Goal: Information Seeking & Learning: Learn about a topic

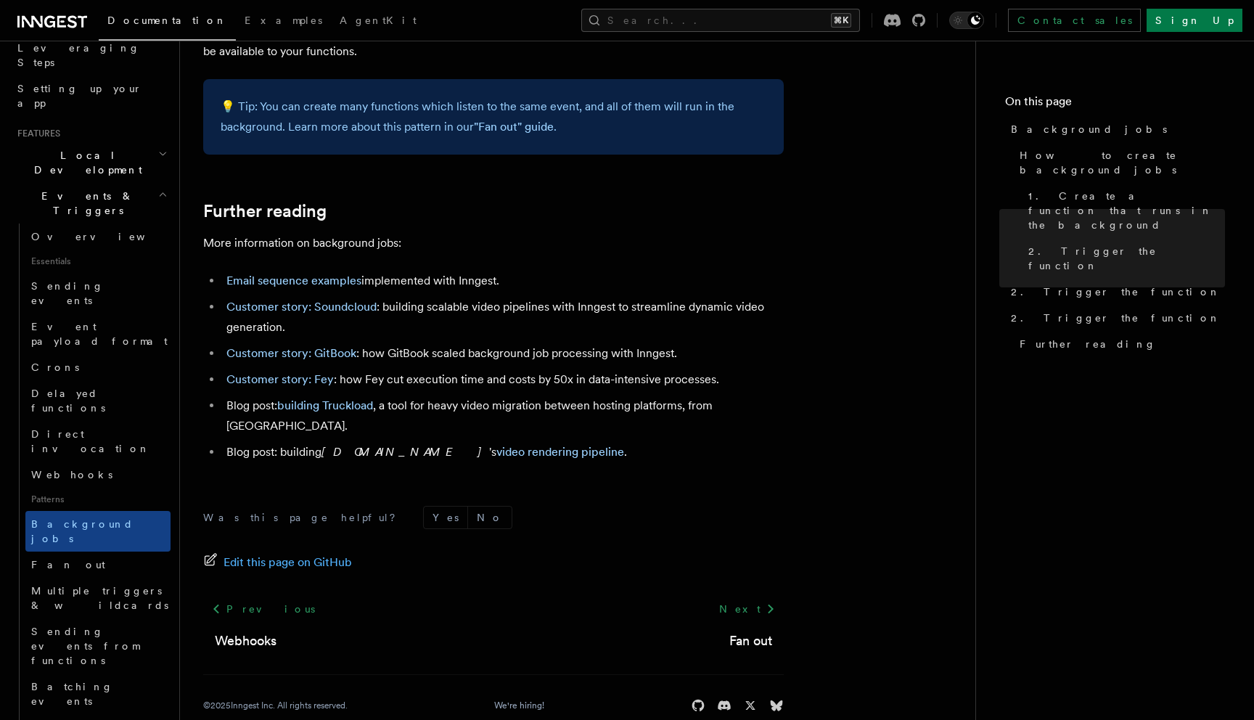
scroll to position [1236, 0]
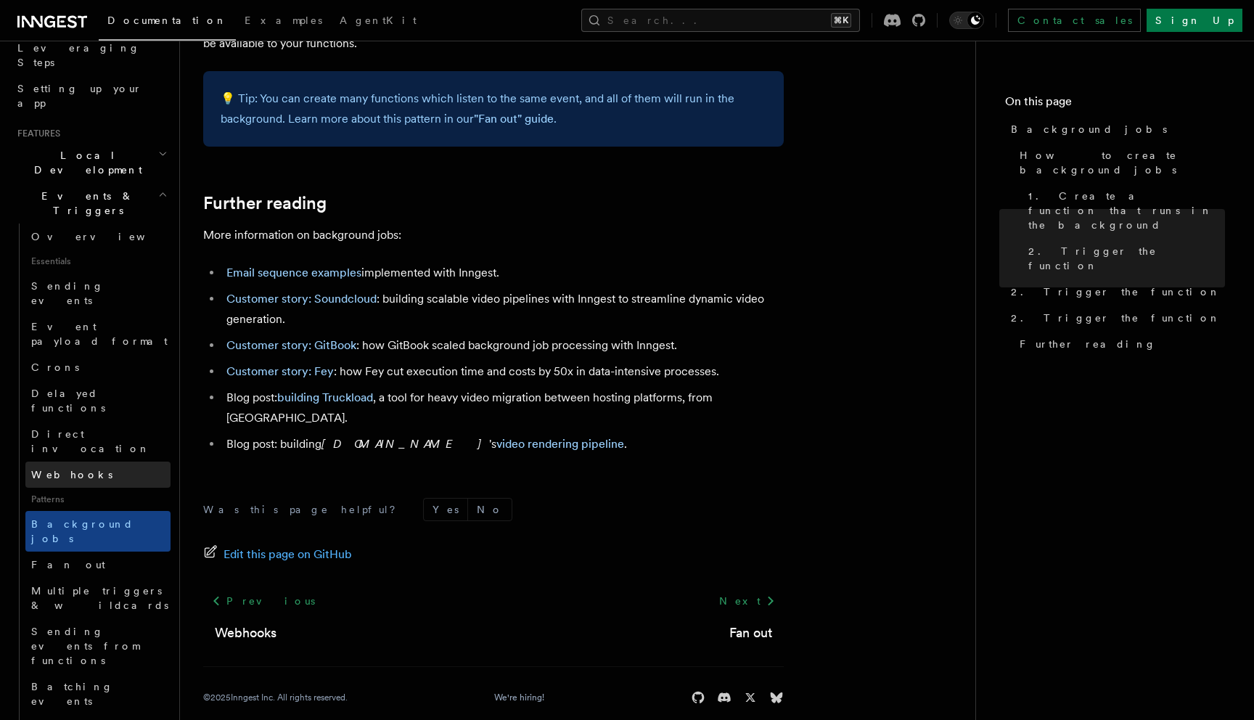
click at [107, 461] on link "Webhooks" at bounding box center [97, 474] width 145 height 26
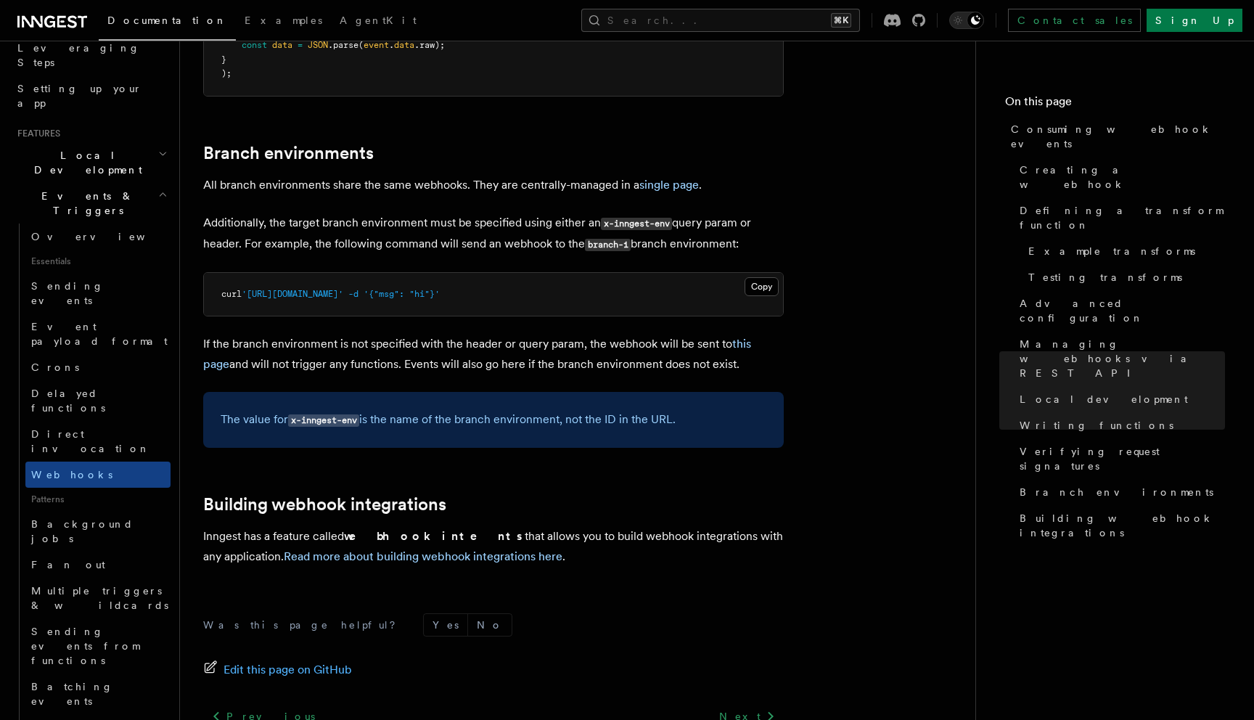
scroll to position [4839, 0]
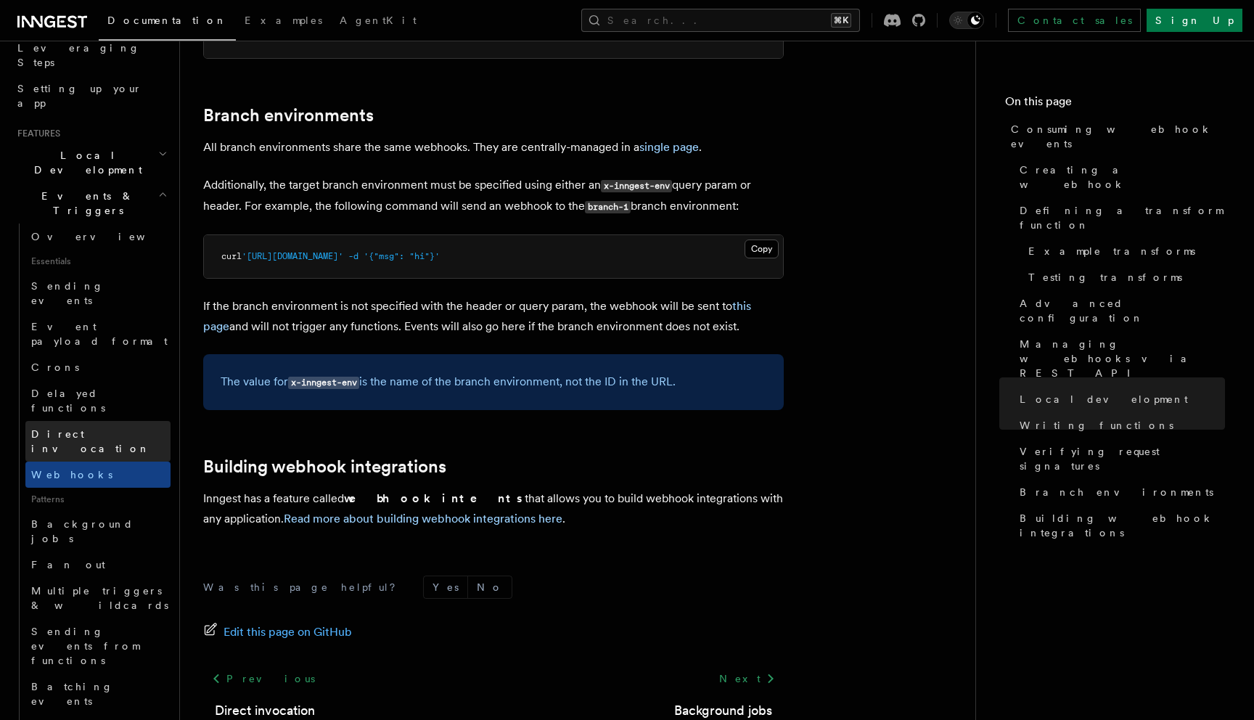
click at [99, 428] on span "Direct invocation" at bounding box center [90, 441] width 119 height 26
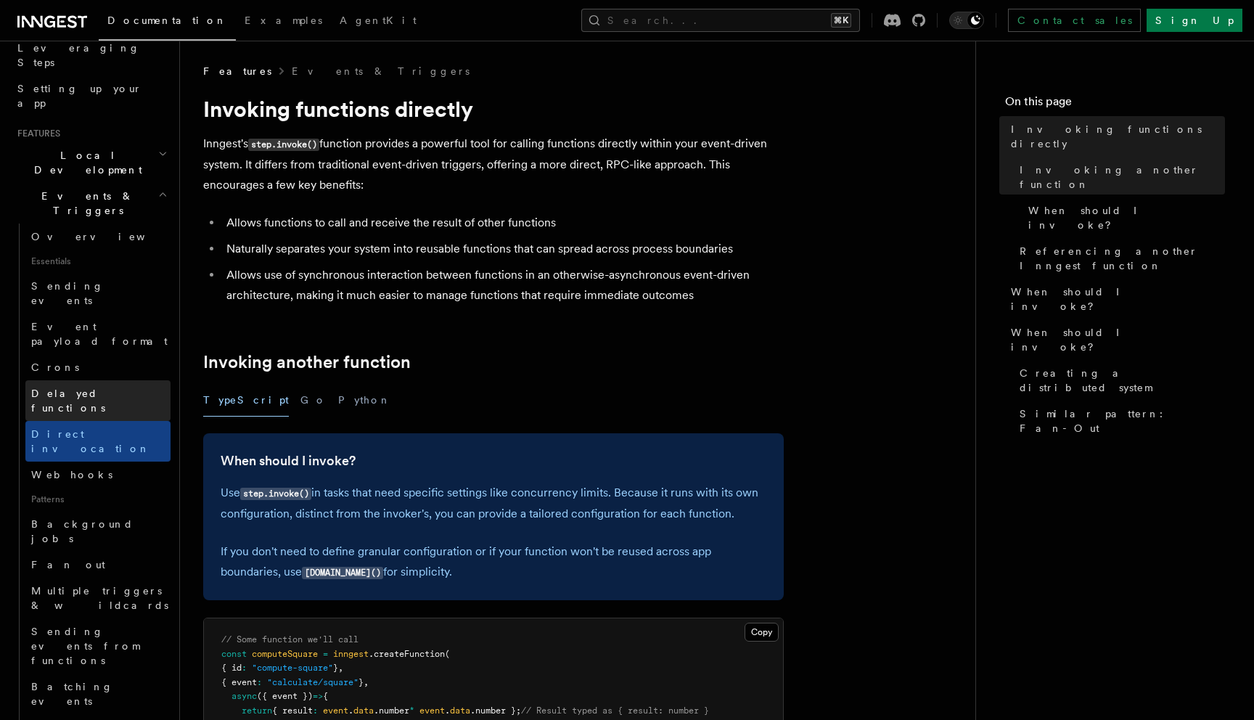
click at [105, 387] on span "Delayed functions" at bounding box center [68, 400] width 74 height 26
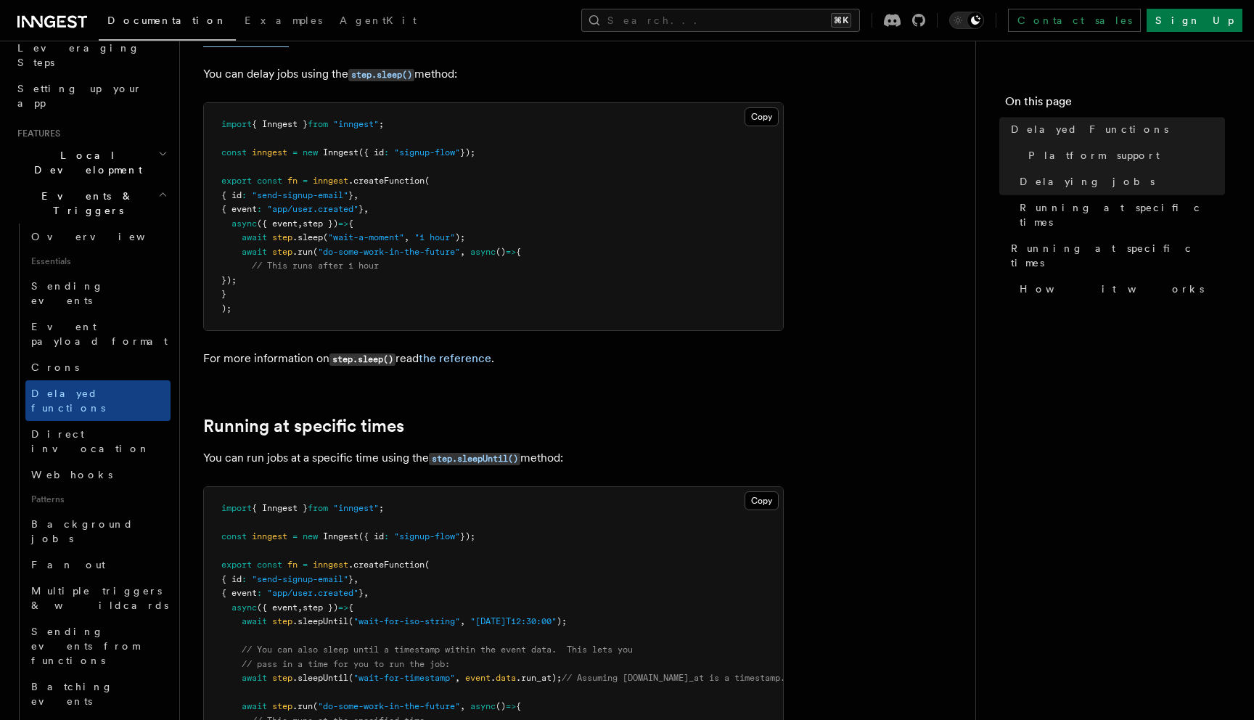
scroll to position [1184, 0]
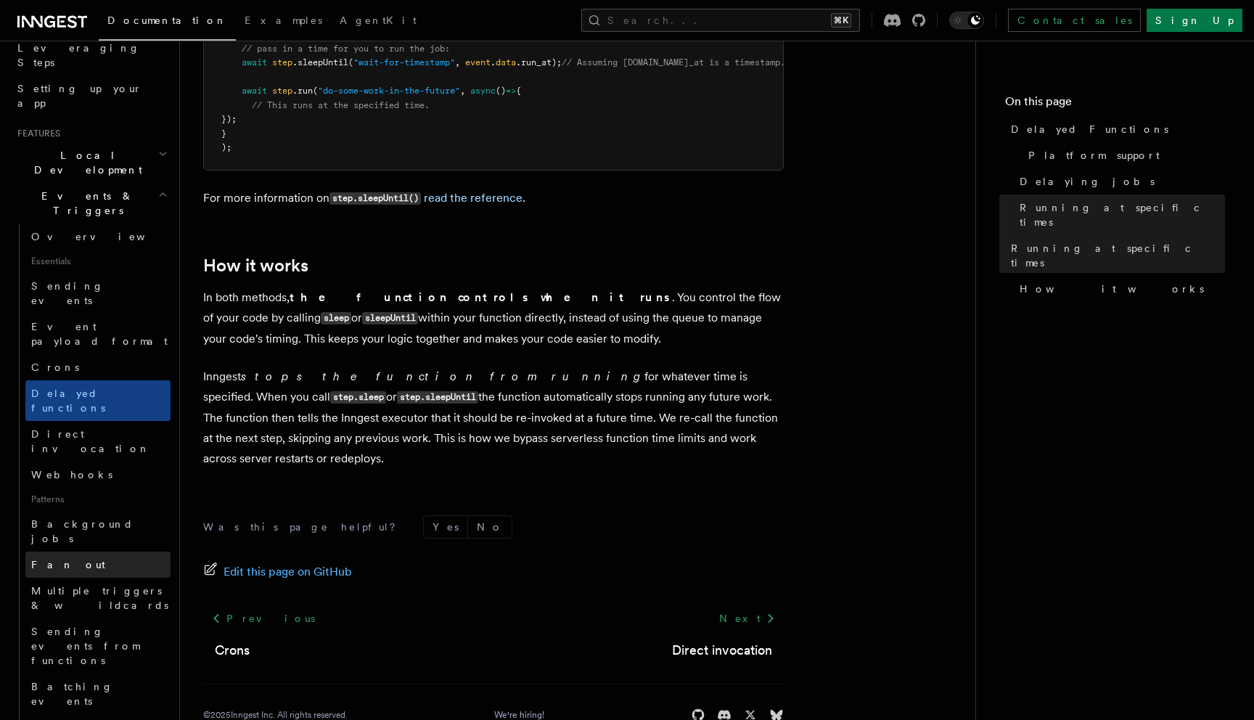
click at [102, 551] on link "Fan out" at bounding box center [97, 564] width 145 height 26
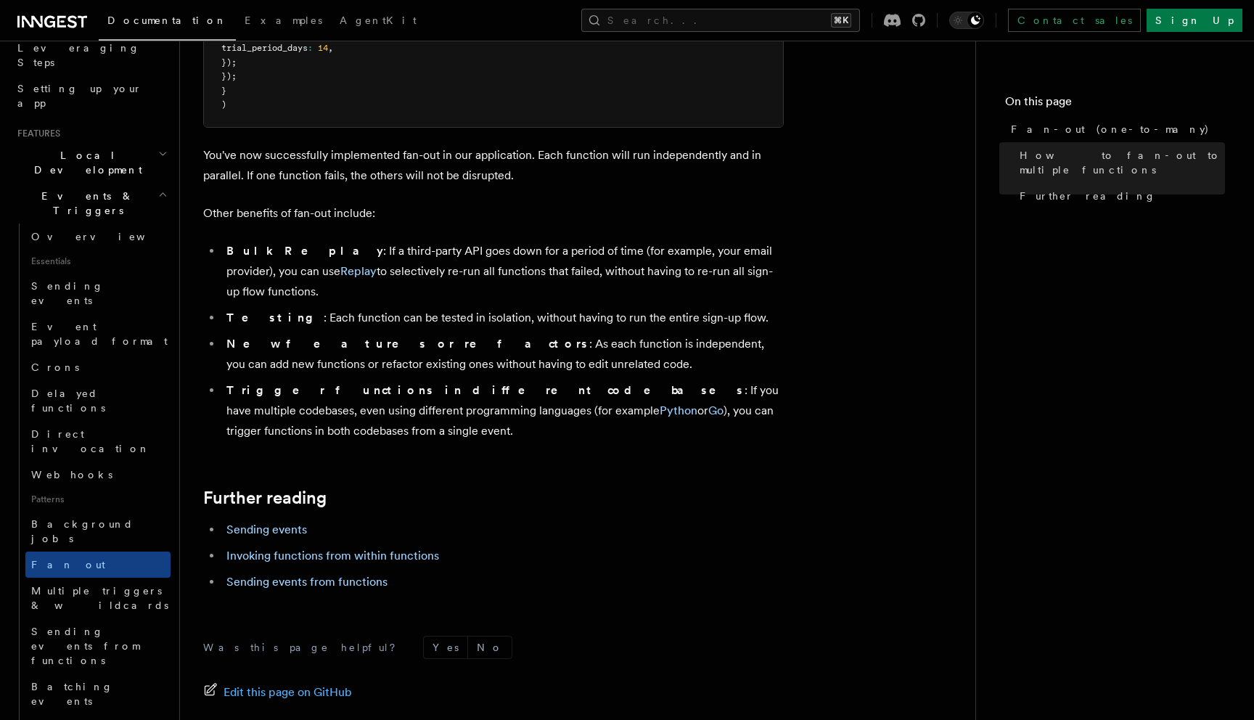
scroll to position [1752, 0]
click at [128, 585] on span "Multiple triggers & wildcards" at bounding box center [99, 598] width 137 height 26
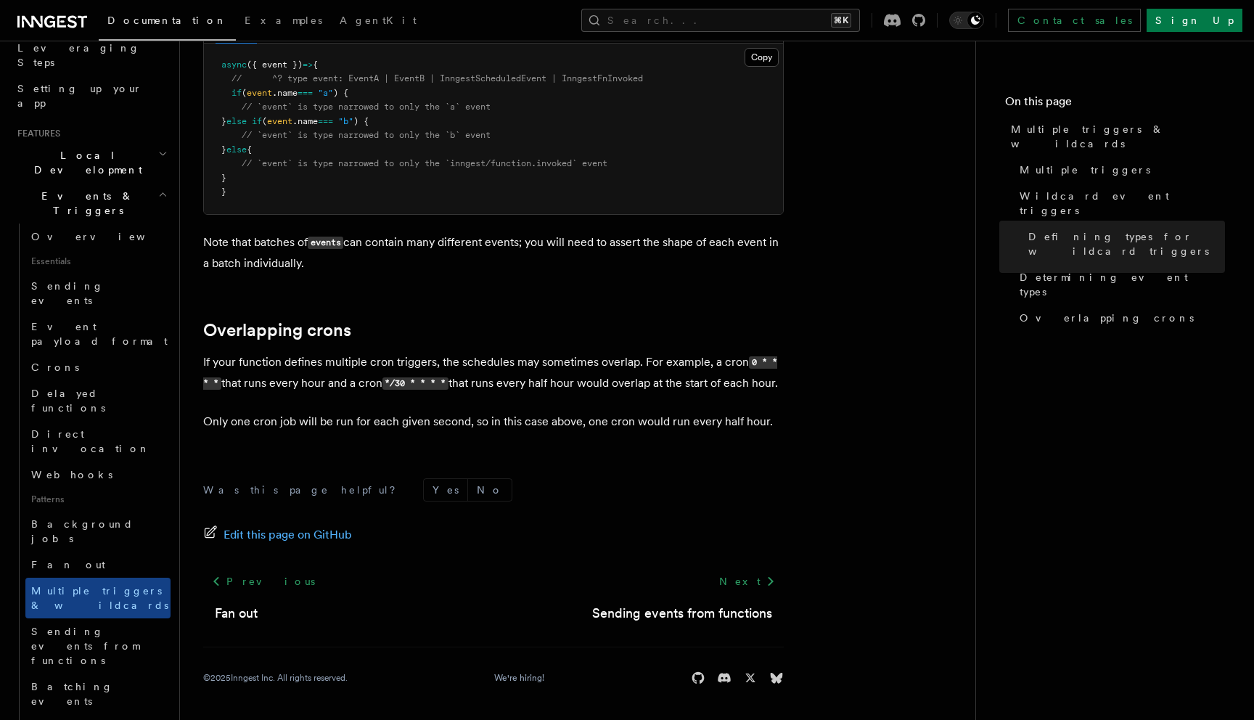
scroll to position [1591, 0]
click at [103, 625] on span "Sending events from functions" at bounding box center [85, 645] width 108 height 41
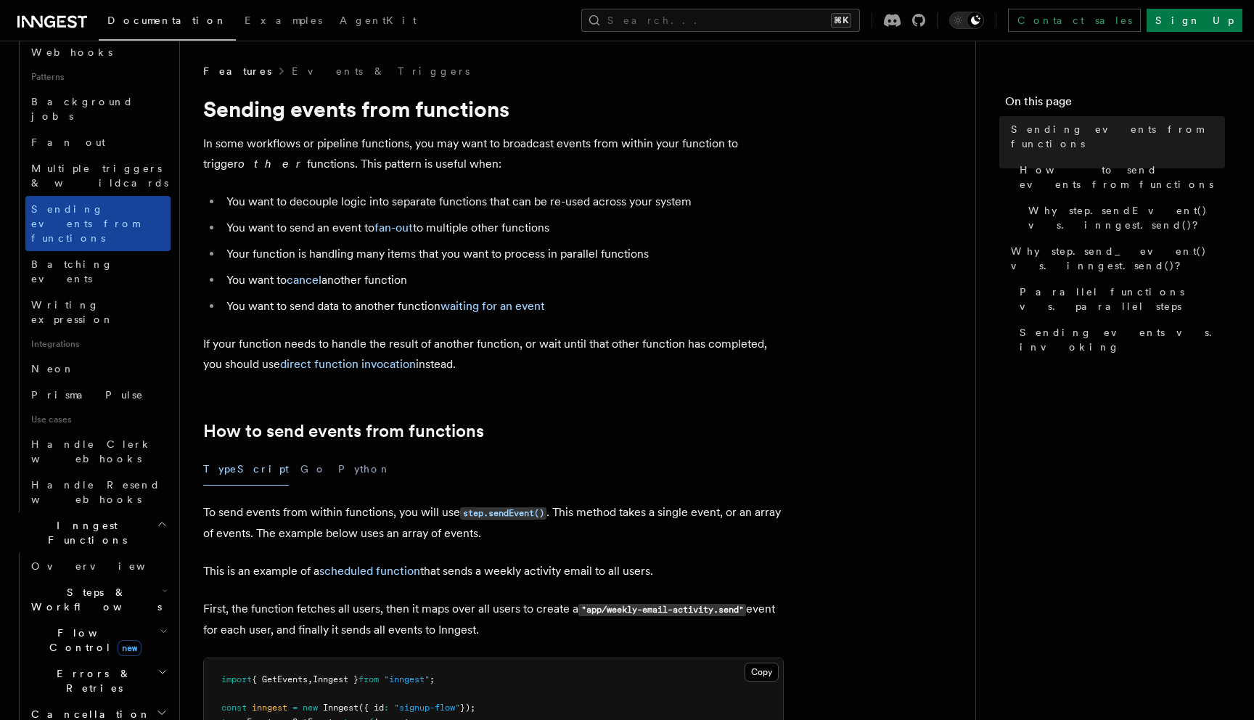
scroll to position [665, 0]
click at [775, 17] on button "Search... ⌘K" at bounding box center [720, 20] width 279 height 23
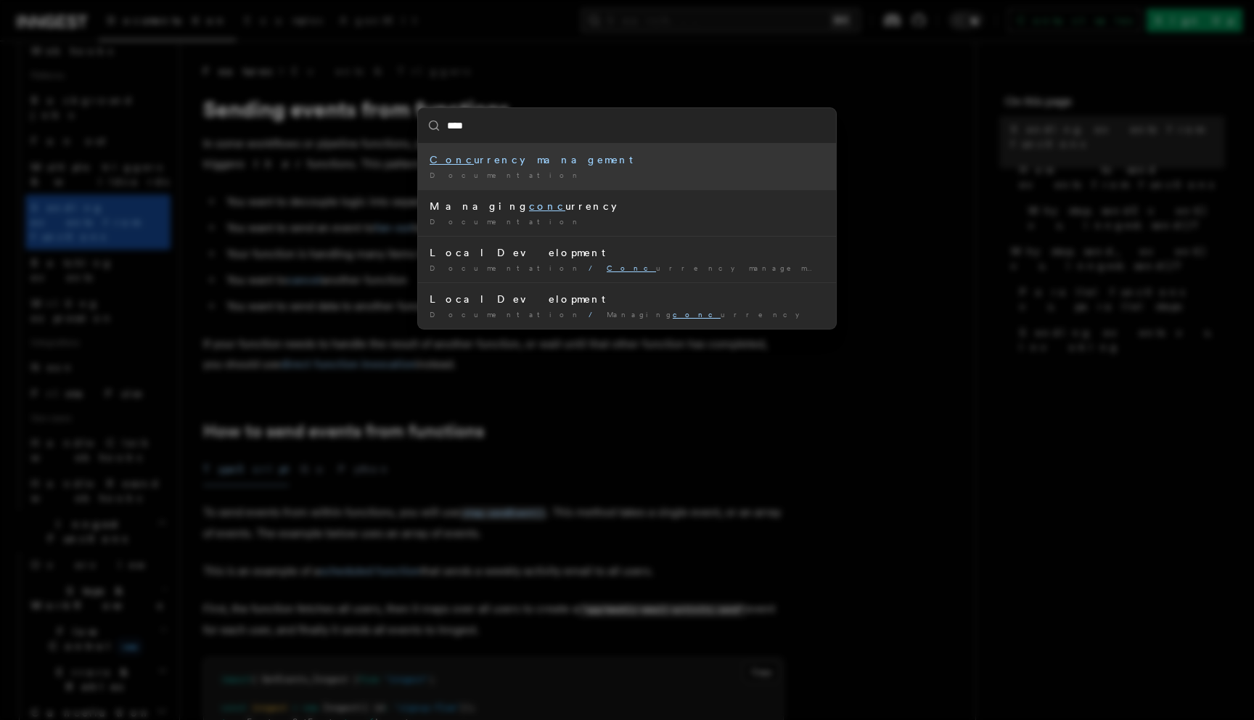
type input "*****"
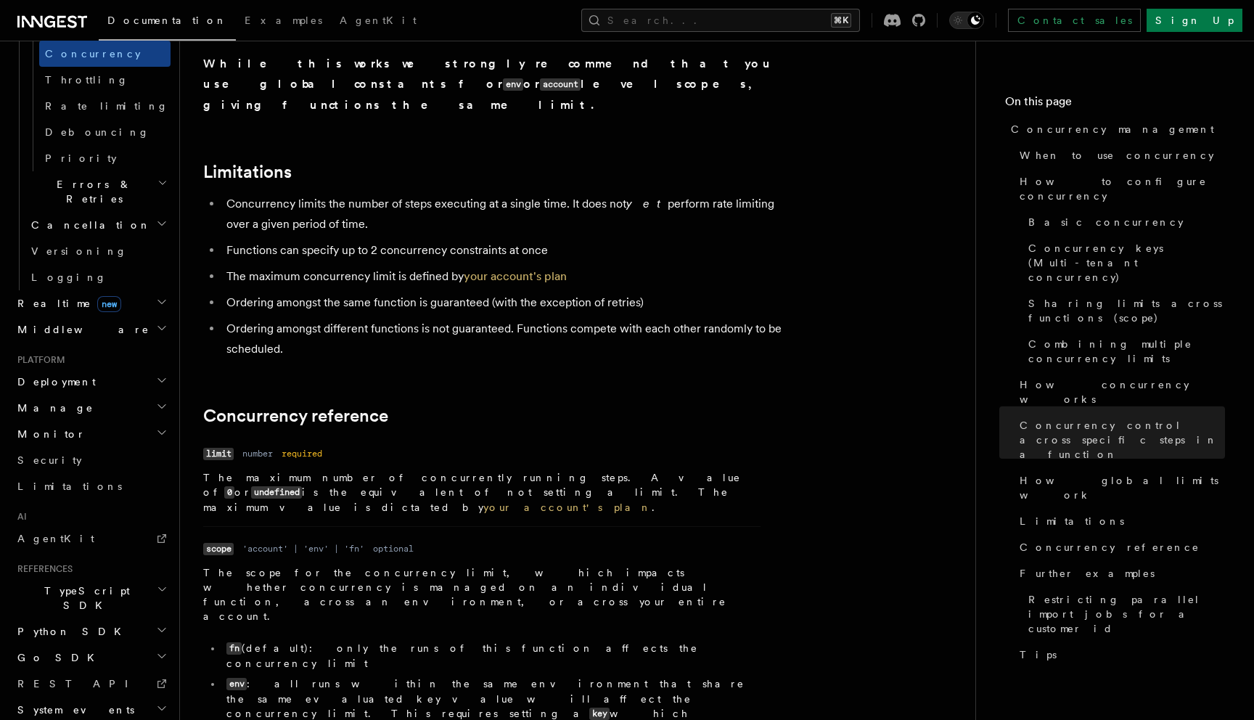
scroll to position [4670, 0]
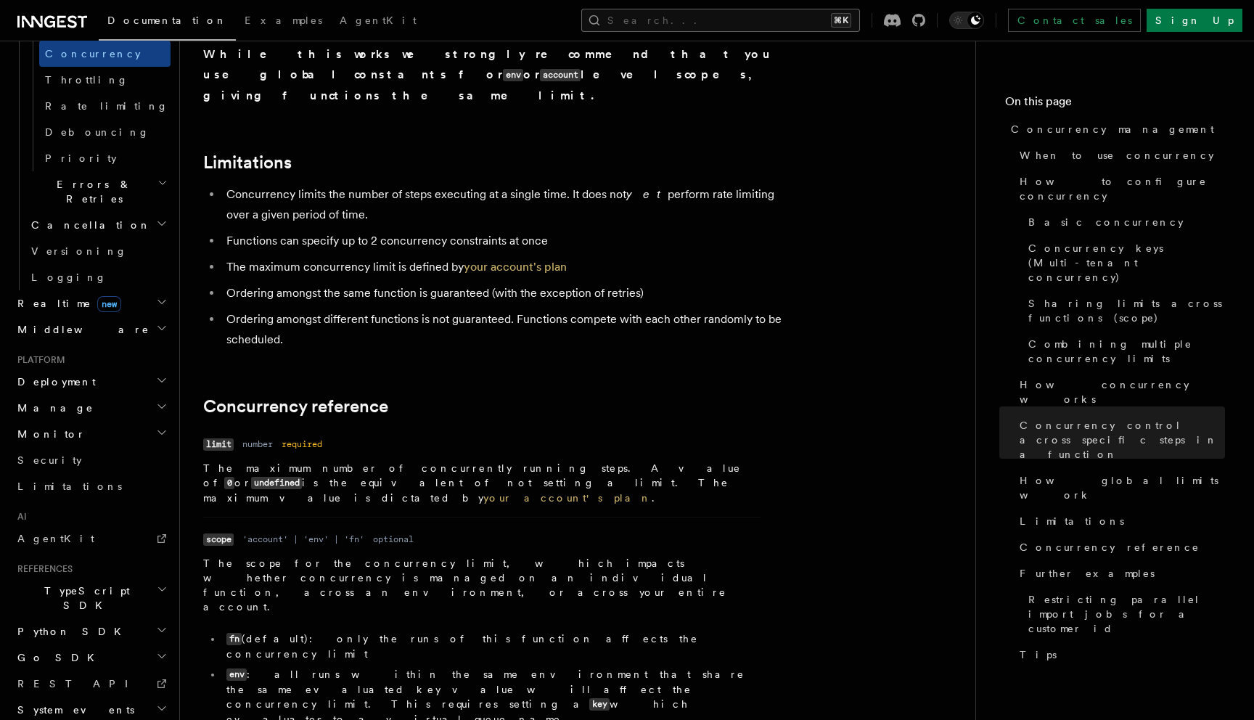
click at [769, 17] on button "Search... ⌘K" at bounding box center [720, 20] width 279 height 23
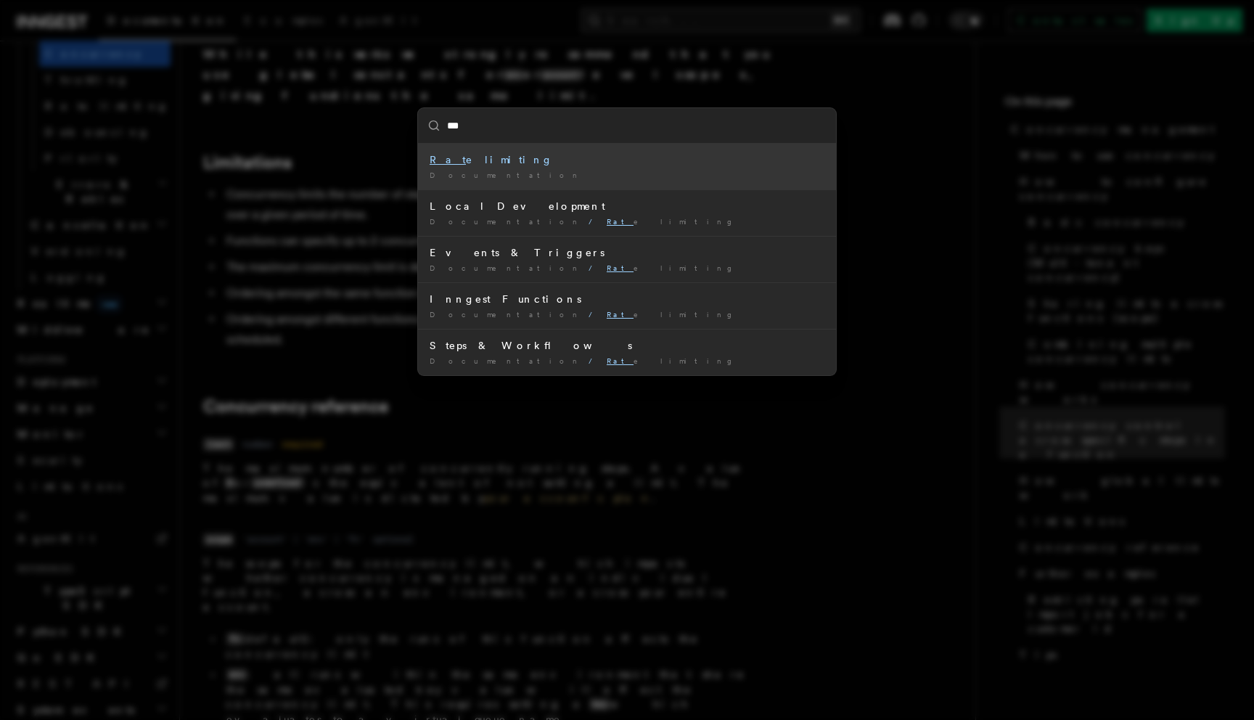
type input "****"
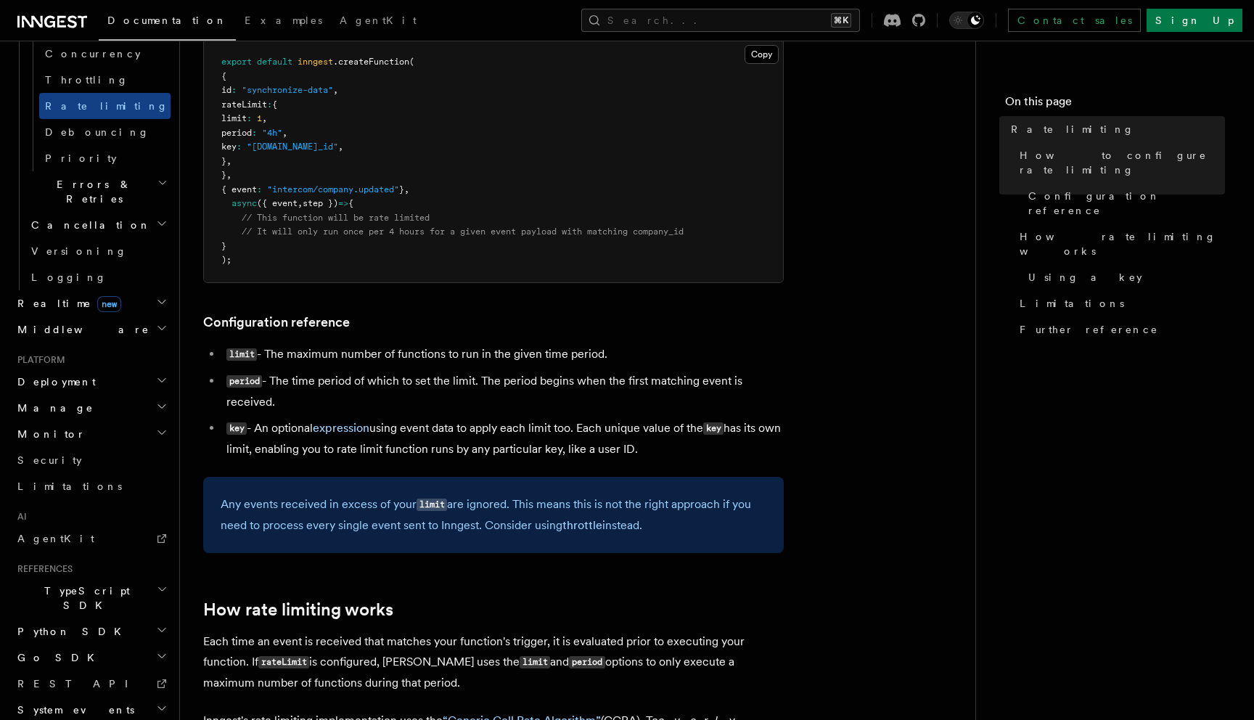
scroll to position [369, 0]
